Goal: Task Accomplishment & Management: Manage account settings

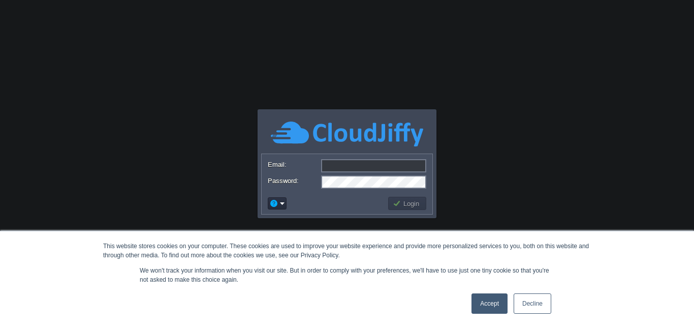
click at [502, 304] on link "Accept" at bounding box center [489, 303] width 36 height 20
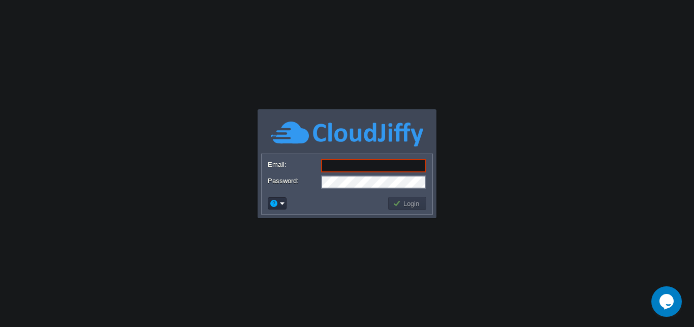
click at [378, 170] on input "Email:" at bounding box center [373, 165] width 105 height 13
paste input "[EMAIL_ADDRESS][DOMAIN_NAME]"
type input "[EMAIL_ADDRESS][DOMAIN_NAME]"
click at [361, 188] on form "Email: [EMAIL_ADDRESS][DOMAIN_NAME] Password:" at bounding box center [347, 173] width 171 height 39
click at [417, 208] on td "Login" at bounding box center [407, 203] width 38 height 13
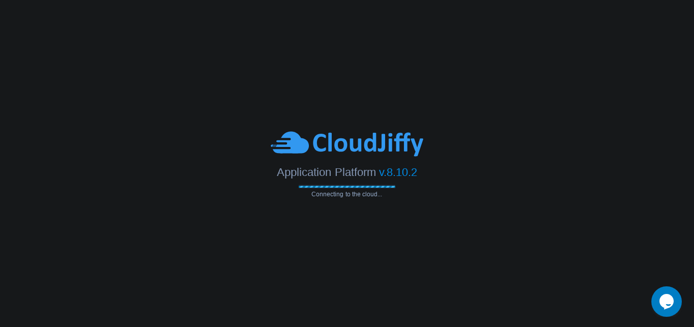
click at [44, 49] on body "This website stores cookies on your computer. These cookies are used to improve…" at bounding box center [347, 163] width 694 height 327
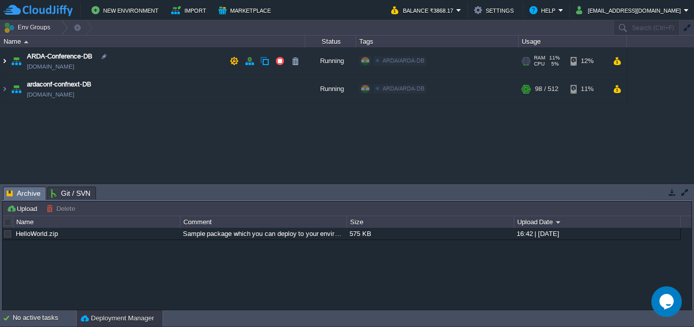
click at [6, 60] on img at bounding box center [5, 60] width 8 height 27
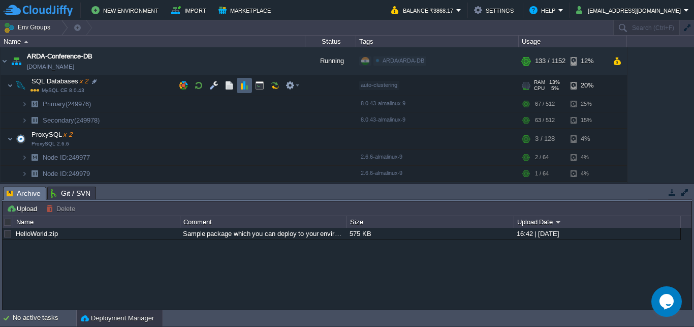
click at [240, 90] on button "button" at bounding box center [244, 85] width 9 height 9
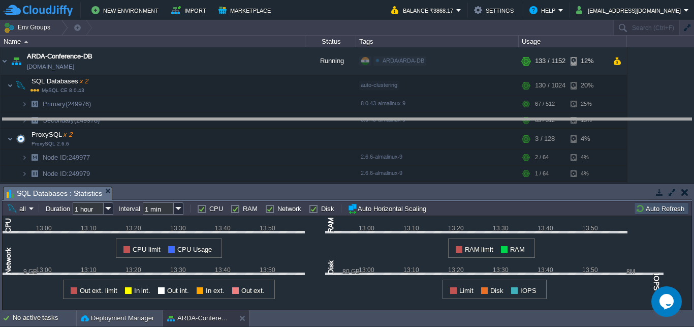
drag, startPoint x: 319, startPoint y: 198, endPoint x: 335, endPoint y: 106, distance: 93.4
click at [335, 106] on body "New Environment Import Marketplace Bonus ₹0.00 Upgrade Account Balance ₹3868.17…" at bounding box center [347, 163] width 694 height 327
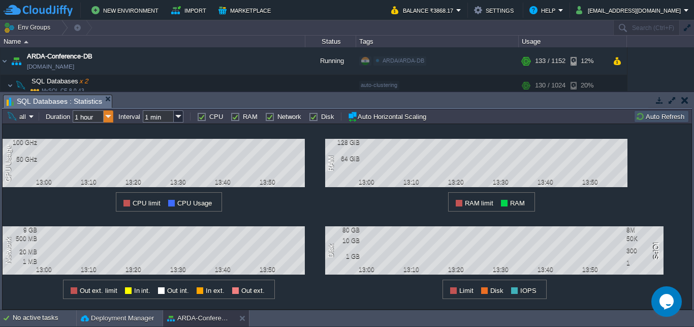
click at [109, 116] on img at bounding box center [109, 116] width 10 height 12
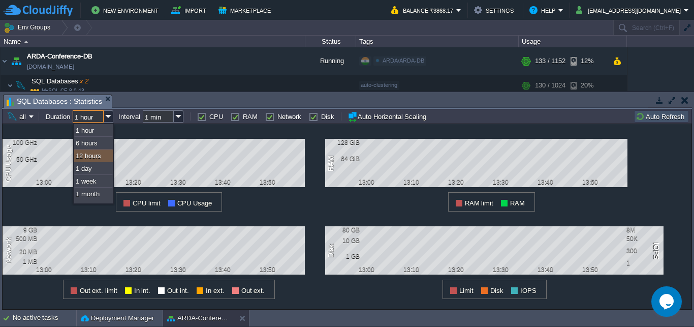
click at [99, 156] on div "12 hours" at bounding box center [93, 155] width 39 height 13
type input "12 hours"
type input "1 hour"
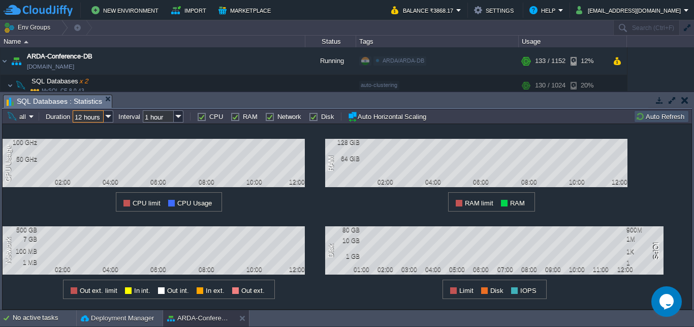
click at [683, 99] on button "button" at bounding box center [684, 99] width 7 height 9
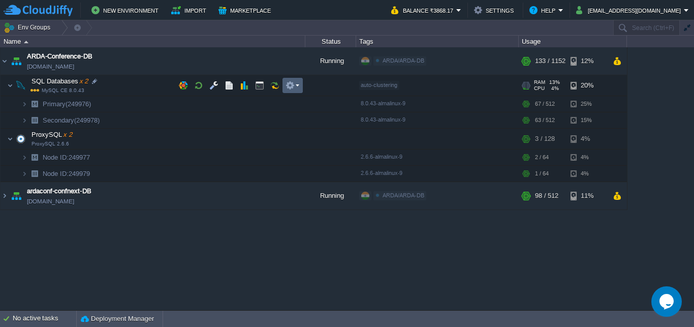
click at [298, 88] on em at bounding box center [292, 85] width 14 height 9
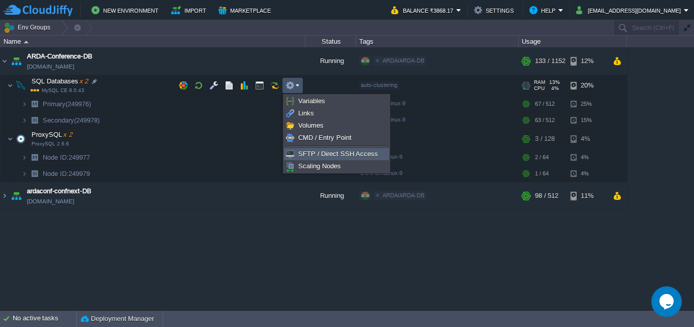
click at [333, 157] on span "SFTP / Direct SSH Access" at bounding box center [338, 154] width 80 height 8
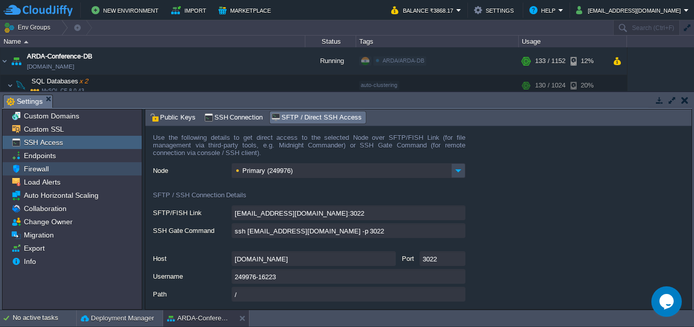
click at [40, 172] on span "Firewall" at bounding box center [36, 168] width 28 height 9
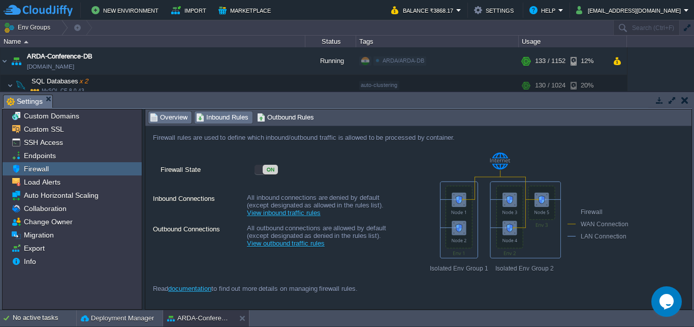
click at [211, 119] on span "Inbound Rules" at bounding box center [222, 117] width 52 height 11
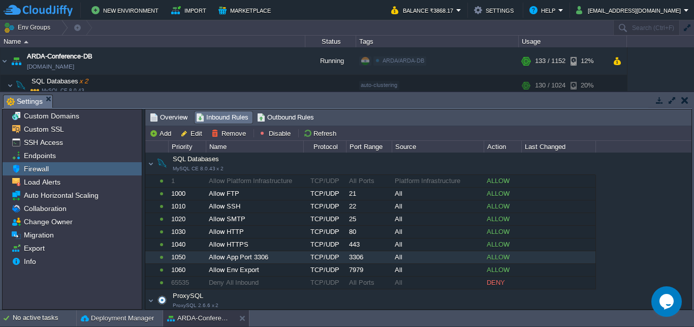
click at [496, 262] on div "ALLOW" at bounding box center [502, 257] width 37 height 12
click at [180, 132] on button "Edit" at bounding box center [192, 133] width 25 height 9
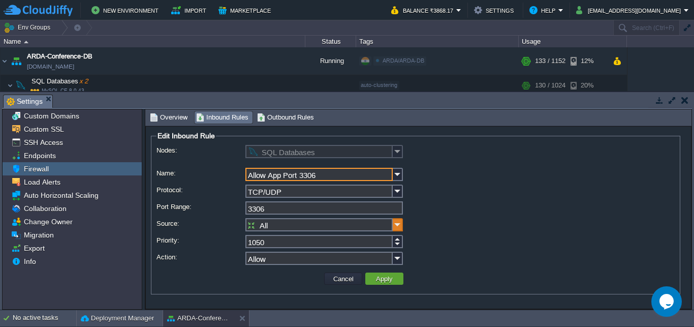
click at [397, 227] on img at bounding box center [398, 224] width 10 height 13
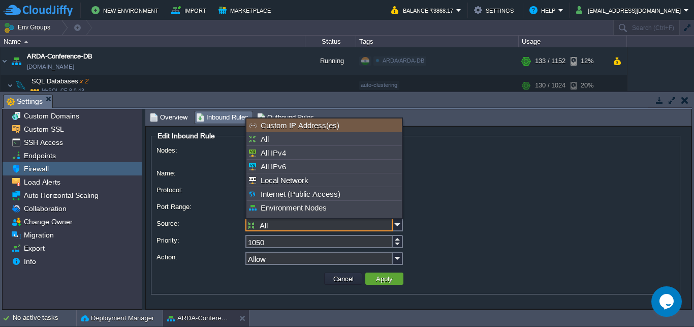
click at [344, 127] on div "Custom IP Address(es)" at bounding box center [323, 125] width 155 height 14
type input "Custom IP Address(es)"
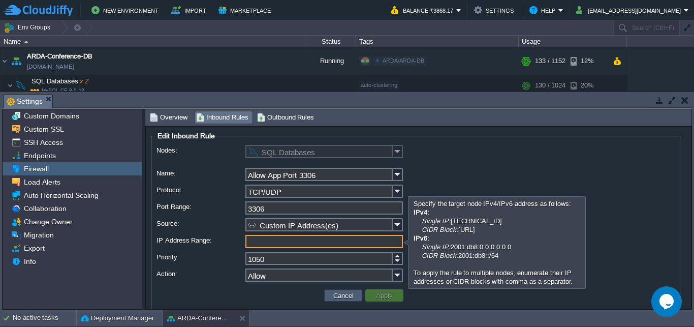
click at [348, 294] on button "Cancel" at bounding box center [343, 295] width 26 height 9
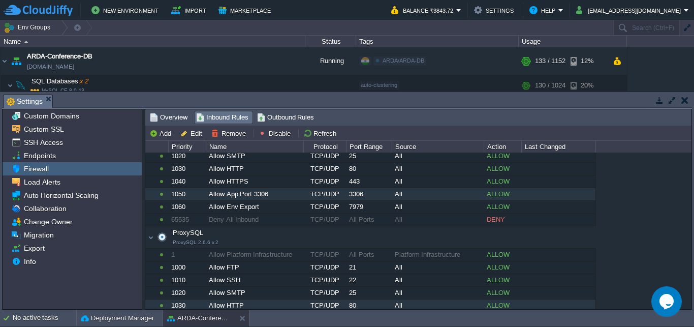
scroll to position [49, 0]
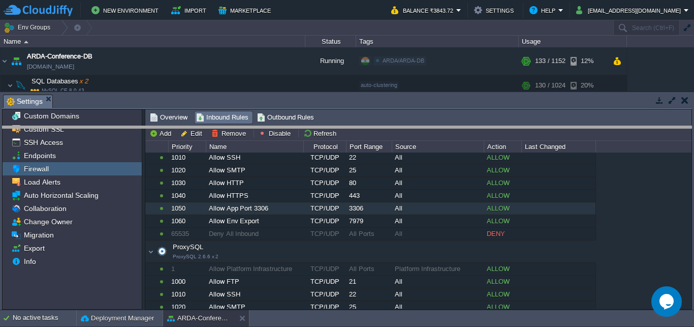
drag, startPoint x: 338, startPoint y: 95, endPoint x: 339, endPoint y: 126, distance: 31.5
click at [339, 126] on body "New Environment Import Marketplace Bonus ₹0.00 Upgrade Account Balance ₹3843.72…" at bounding box center [347, 163] width 694 height 327
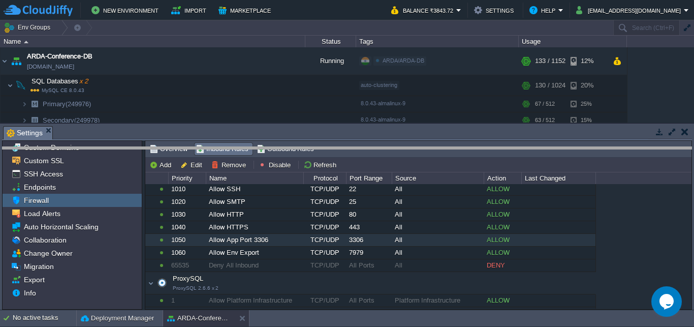
drag, startPoint x: 339, startPoint y: 126, endPoint x: 339, endPoint y: 147, distance: 20.8
click at [339, 147] on body "New Environment Import Marketplace Bonus ₹0.00 Upgrade Account Balance ₹3843.72…" at bounding box center [347, 163] width 694 height 327
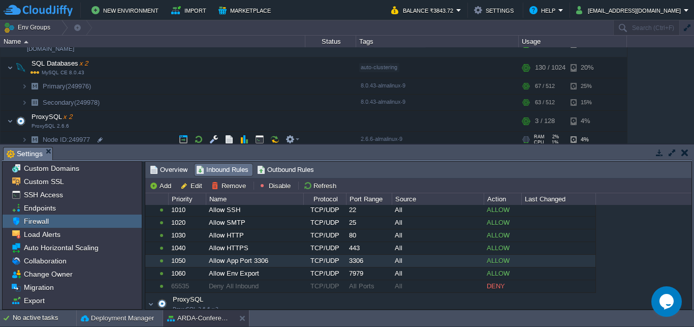
scroll to position [67, 0]
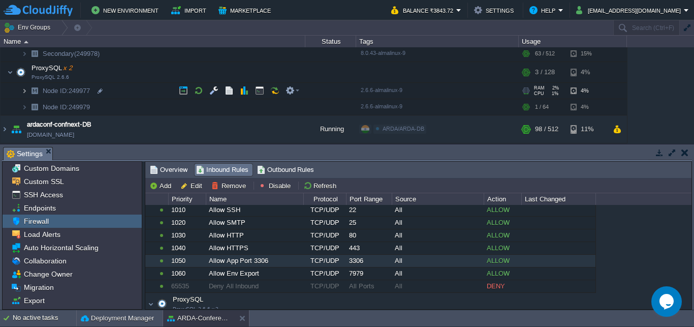
click at [22, 90] on img at bounding box center [24, 91] width 6 height 16
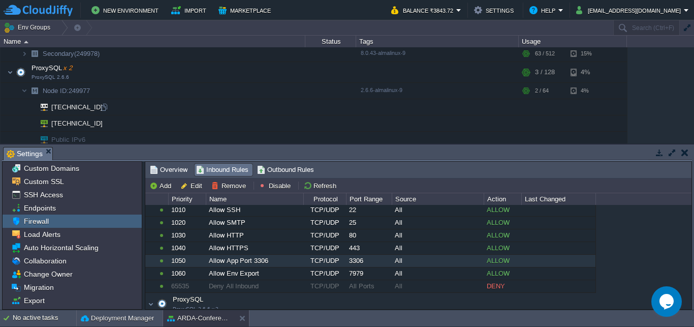
scroll to position [115, 0]
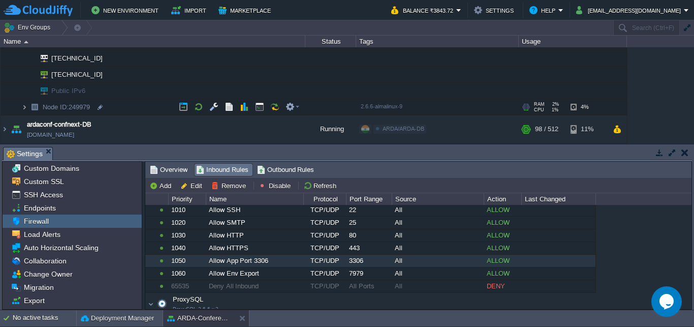
click at [25, 108] on img at bounding box center [24, 107] width 6 height 16
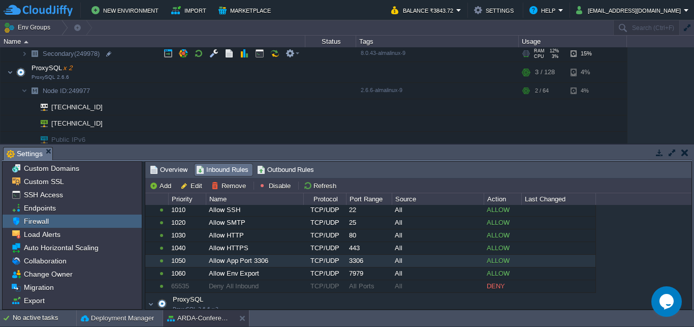
scroll to position [18, 0]
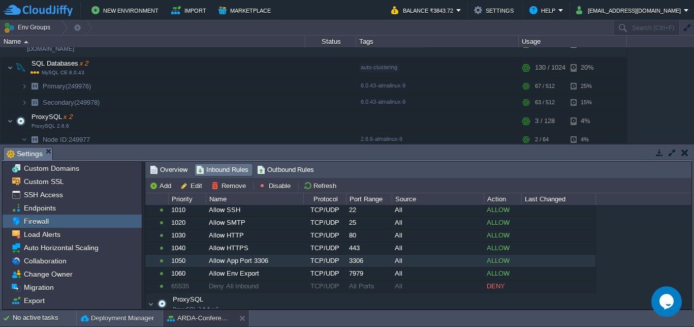
click at [685, 156] on button "button" at bounding box center [684, 152] width 7 height 9
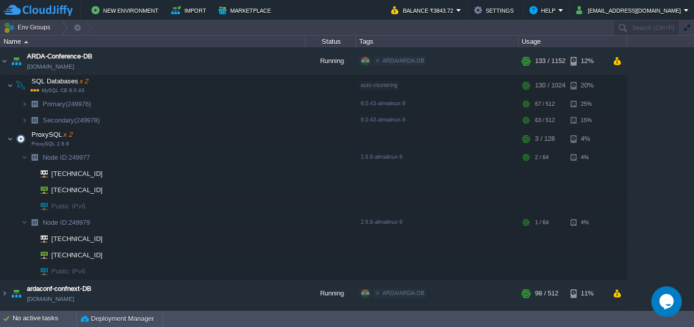
scroll to position [0, 0]
click at [27, 104] on img at bounding box center [34, 104] width 14 height 16
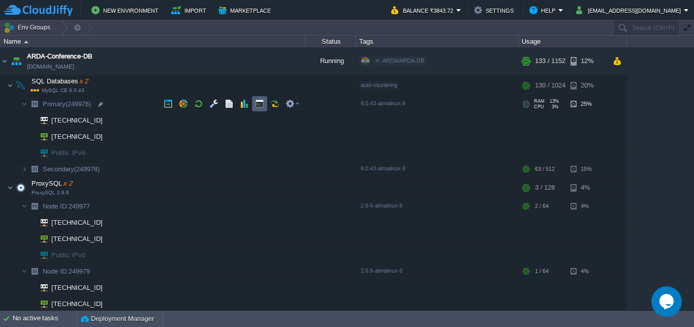
click at [256, 106] on button "button" at bounding box center [259, 103] width 9 height 9
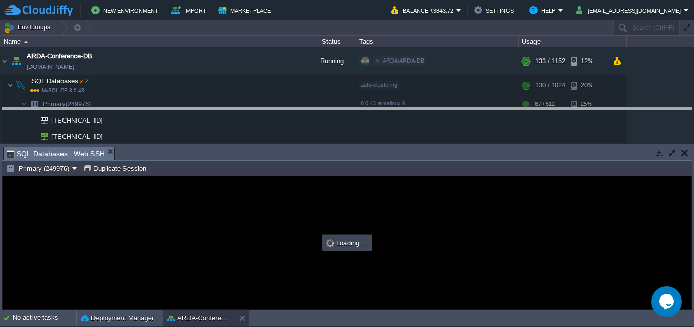
drag, startPoint x: 361, startPoint y: 151, endPoint x: 367, endPoint y: 99, distance: 52.7
click at [367, 99] on body "New Environment Import Marketplace Bonus ₹0.00 Upgrade Account Balance ₹3843.72…" at bounding box center [347, 163] width 694 height 327
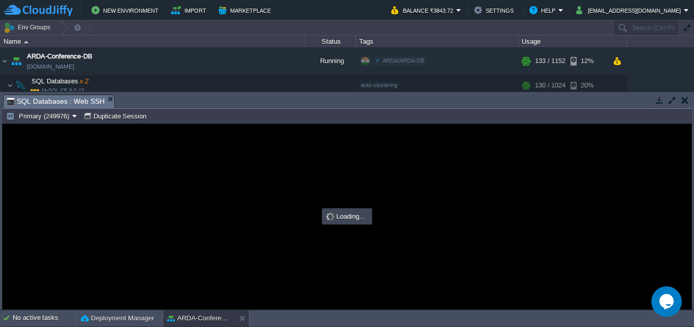
type input "#000000"
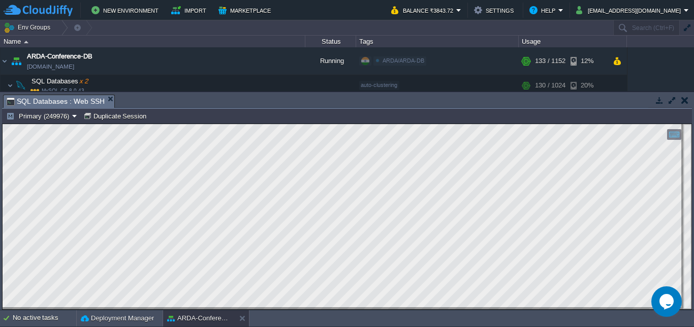
scroll to position [5, 0]
click at [62, 114] on button "Primary (249976)" at bounding box center [39, 115] width 66 height 9
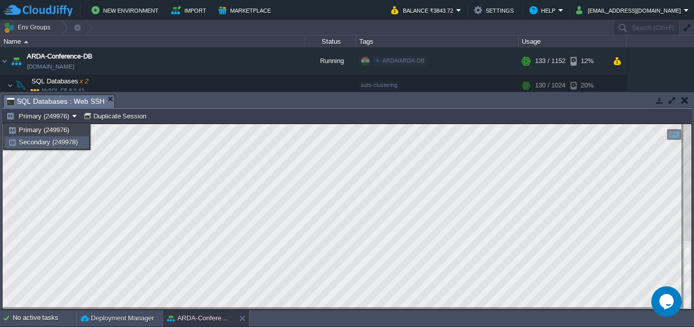
click at [61, 142] on span "Secondary (249978)" at bounding box center [48, 142] width 59 height 8
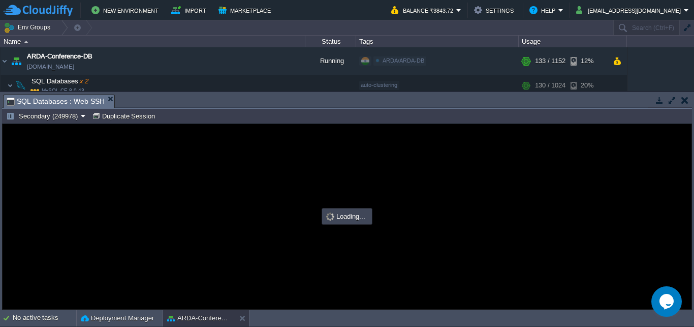
scroll to position [0, 0]
type input "#000000"
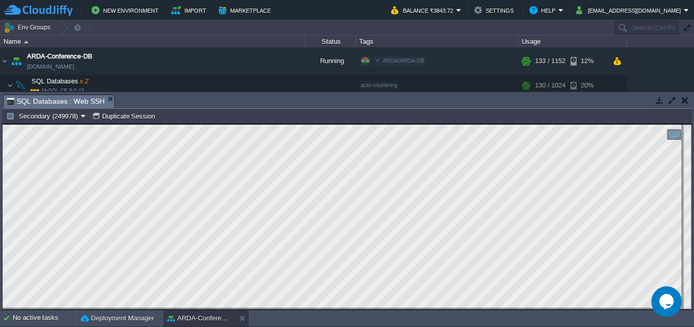
scroll to position [5, 0]
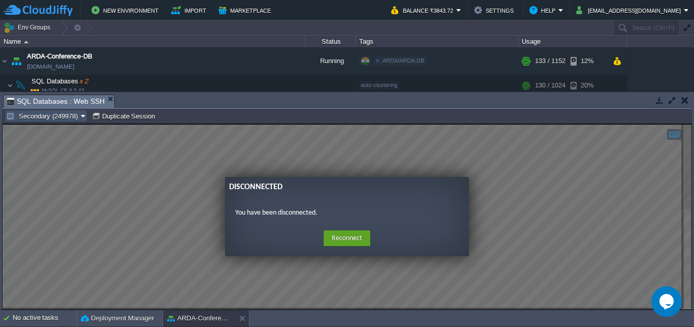
click at [74, 114] on button "Secondary (249978)" at bounding box center [43, 115] width 75 height 9
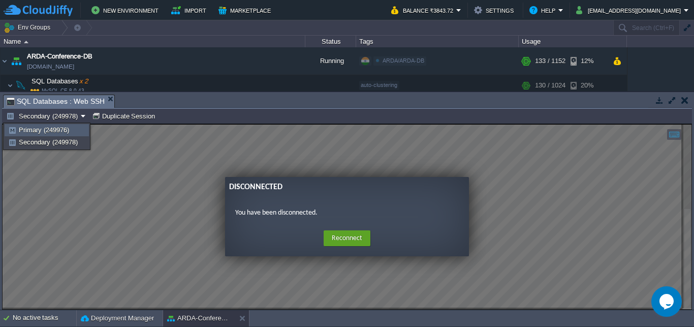
click at [68, 135] on link "Primary (249976)" at bounding box center [46, 129] width 83 height 11
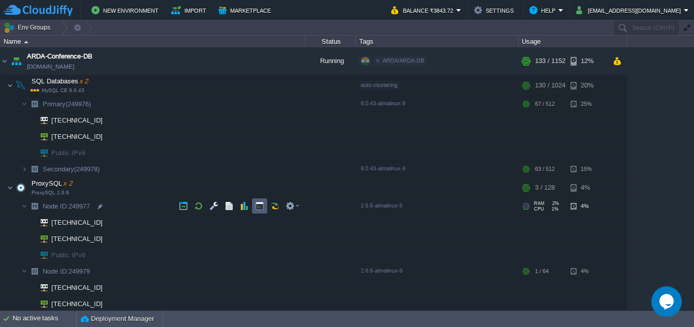
click at [259, 205] on button "button" at bounding box center [259, 205] width 9 height 9
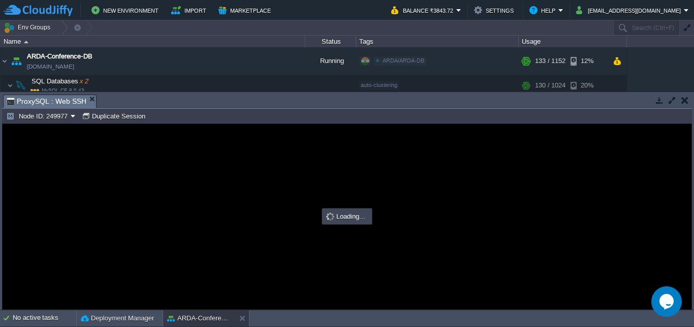
scroll to position [0, 0]
type input "#000000"
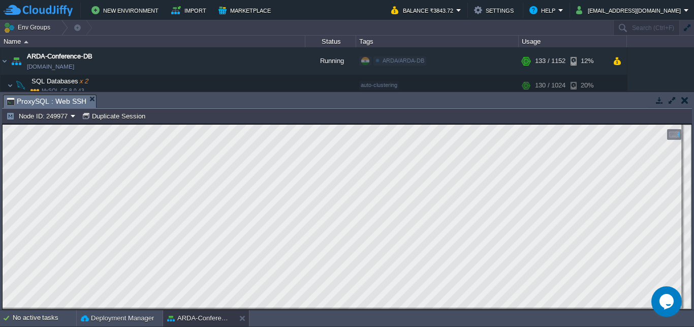
scroll to position [5, 0]
click at [688, 105] on td at bounding box center [684, 100] width 13 height 12
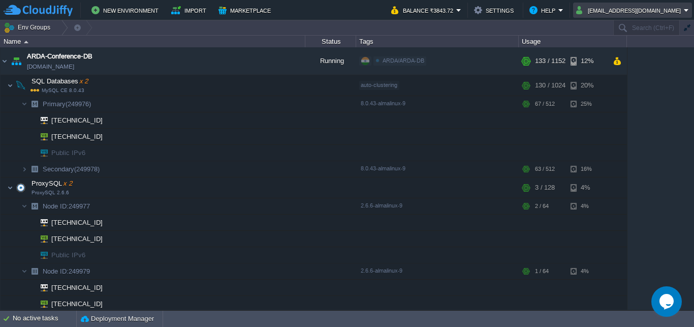
click at [656, 6] on button "it@technoarete.org" at bounding box center [630, 10] width 108 height 12
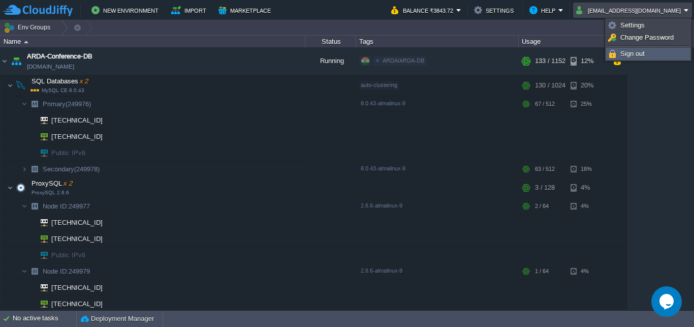
click at [642, 53] on span "Sign out" at bounding box center [632, 54] width 24 height 8
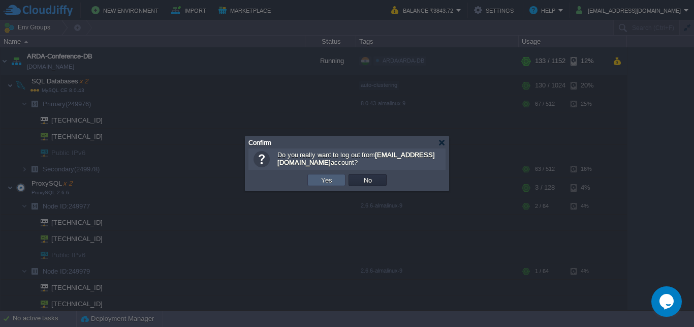
click at [327, 184] on button "Yes" at bounding box center [326, 179] width 17 height 9
